Goal: Transaction & Acquisition: Download file/media

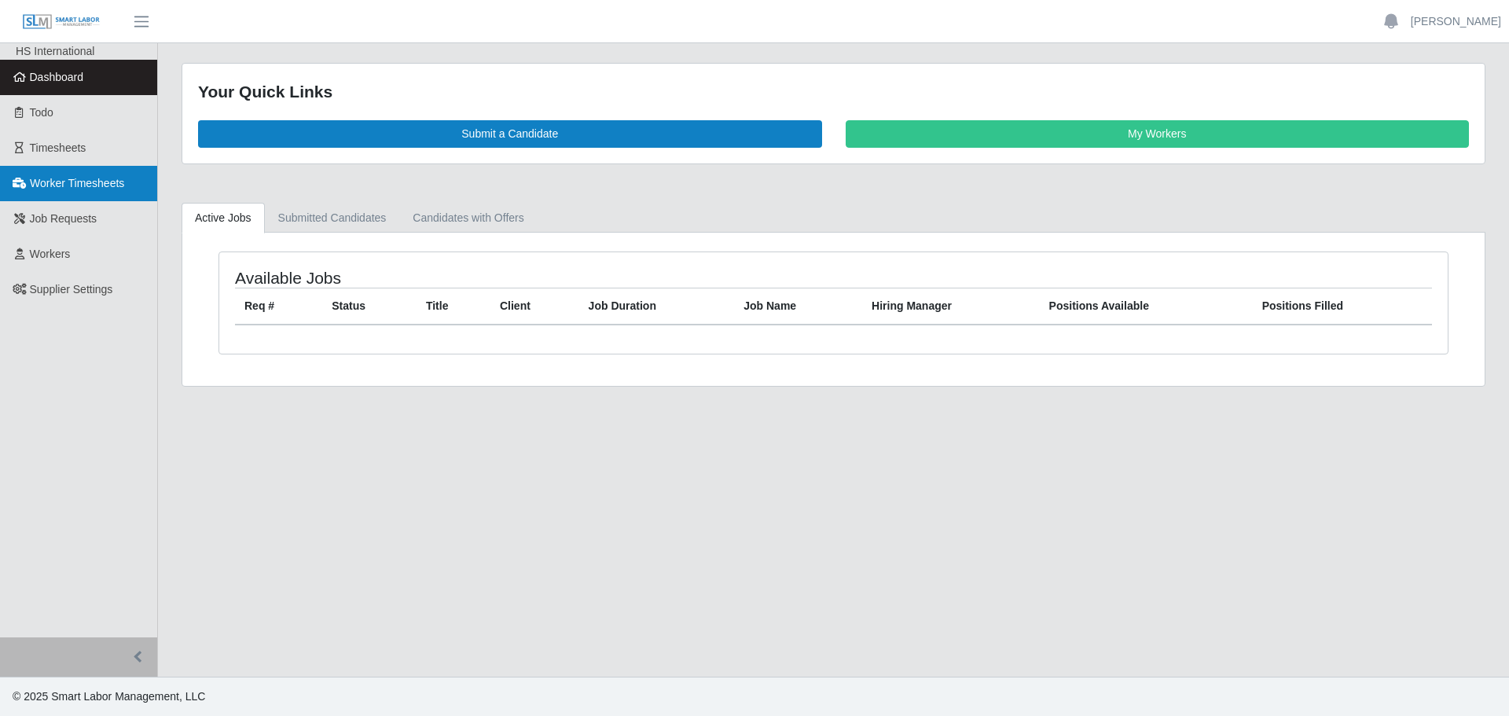
click at [80, 181] on span "Worker Timesheets" at bounding box center [77, 183] width 94 height 13
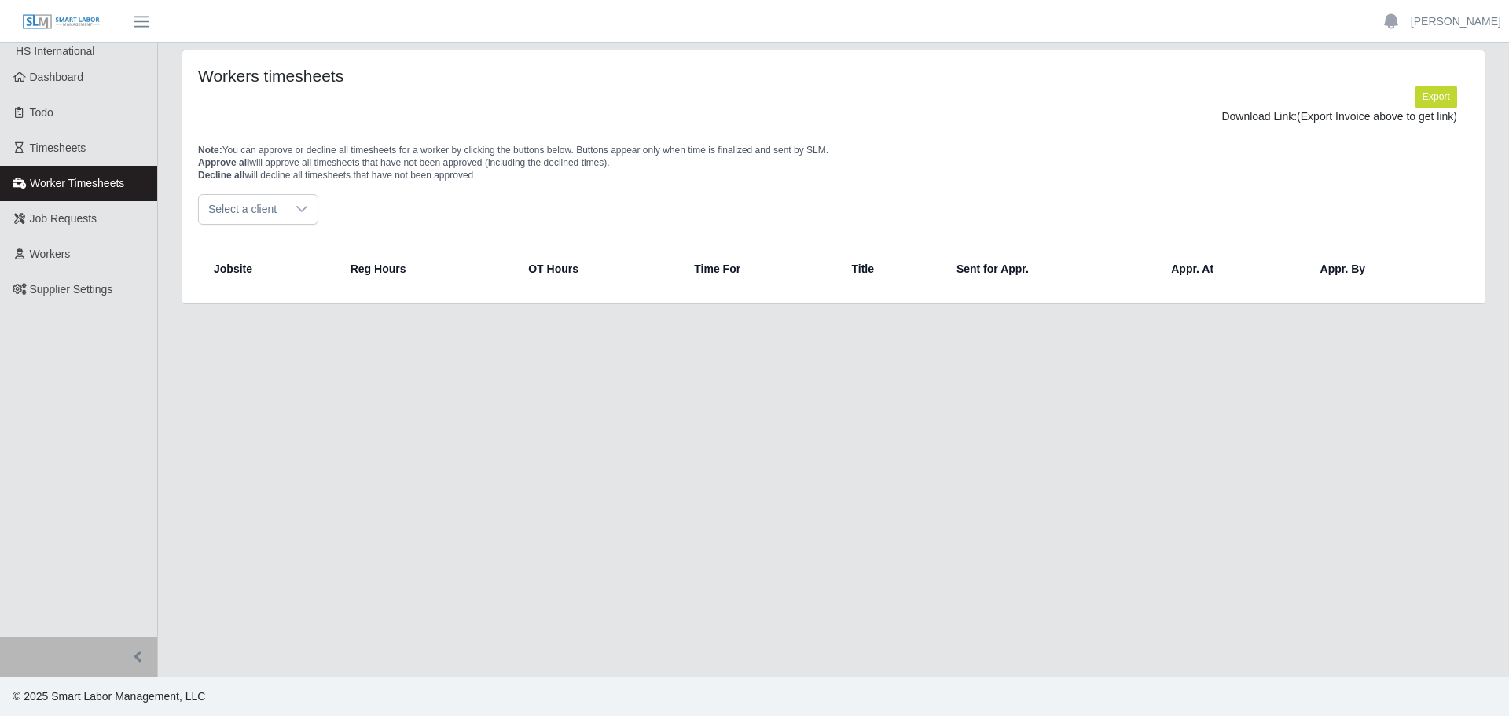
click at [292, 202] on div at bounding box center [301, 209] width 31 height 29
click at [239, 252] on span "DP Electric Inc" at bounding box center [247, 245] width 72 height 17
click at [83, 152] on span "Timesheets" at bounding box center [58, 147] width 57 height 13
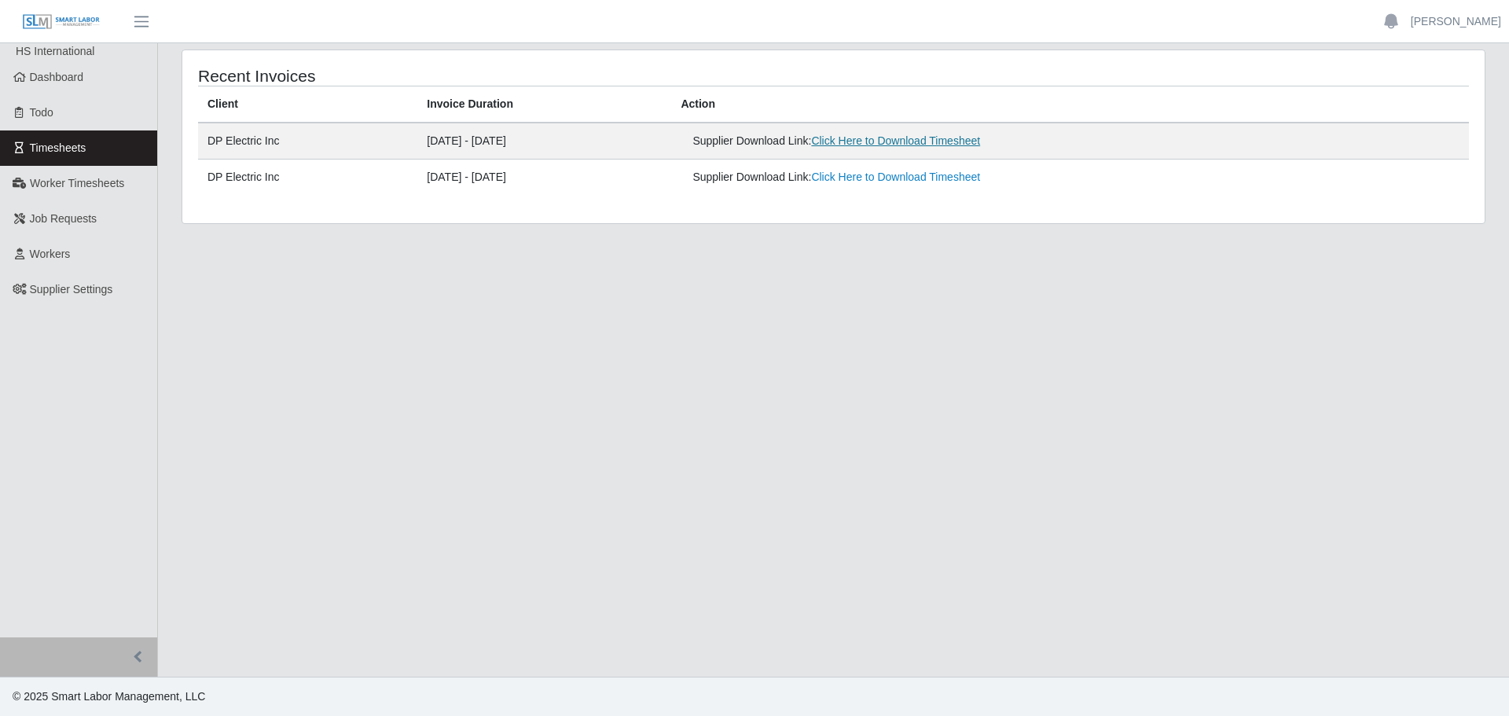
click at [964, 142] on link "Click Here to Download Timesheet" at bounding box center [895, 140] width 169 height 13
